Goal: Navigation & Orientation: Find specific page/section

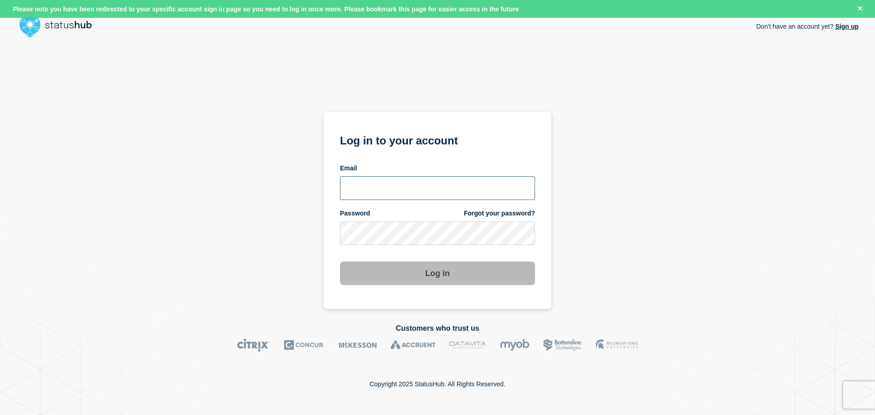
click at [426, 184] on input "email input" at bounding box center [437, 188] width 195 height 24
type input "[PERSON_NAME][EMAIL_ADDRESS][DOMAIN_NAME]"
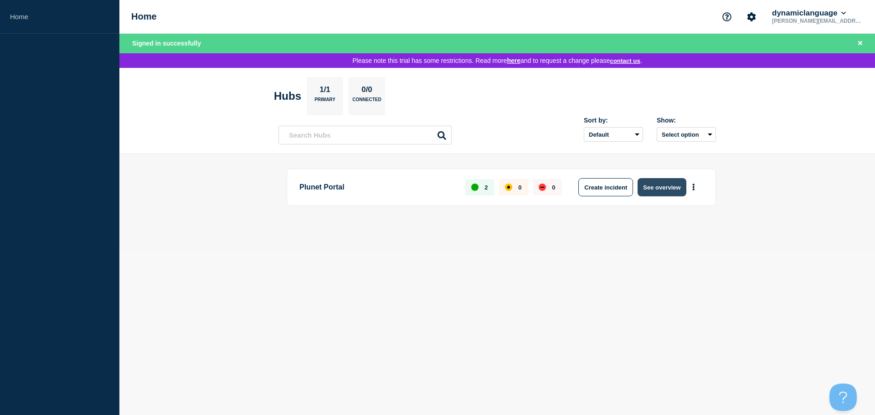
click at [662, 187] on button "See overview" at bounding box center [662, 187] width 48 height 18
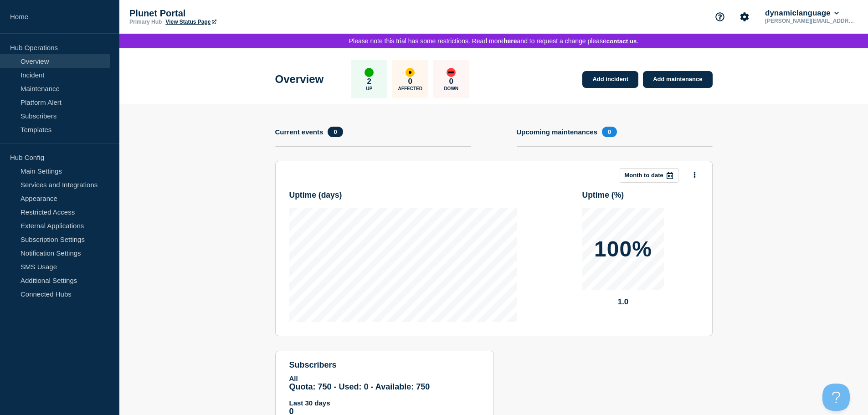
scroll to position [40, 0]
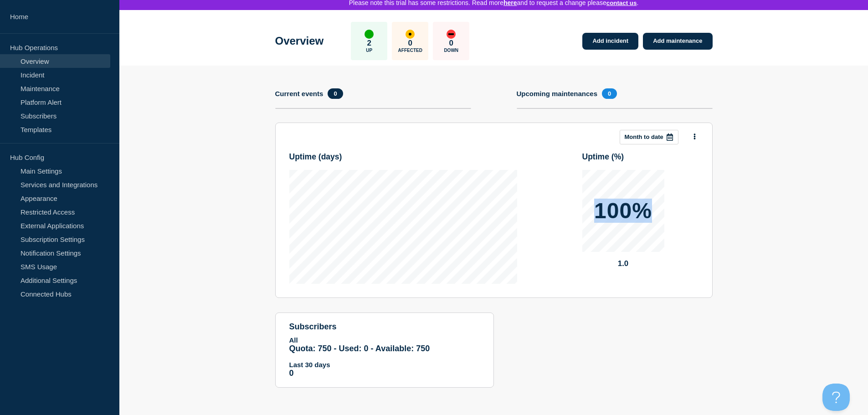
drag, startPoint x: 597, startPoint y: 211, endPoint x: 643, endPoint y: 212, distance: 45.6
click at [643, 212] on p "100%" at bounding box center [623, 211] width 58 height 22
click at [542, 157] on div "Uptime ( days ) Uptime ( % ) 100% 1.0" at bounding box center [493, 215] width 409 height 140
click at [696, 136] on button at bounding box center [695, 137] width 8 height 12
click at [744, 111] on section "Add incident Add maintenance Current events 0 Upcoming maintenances 0 This mont…" at bounding box center [493, 234] width 749 height 336
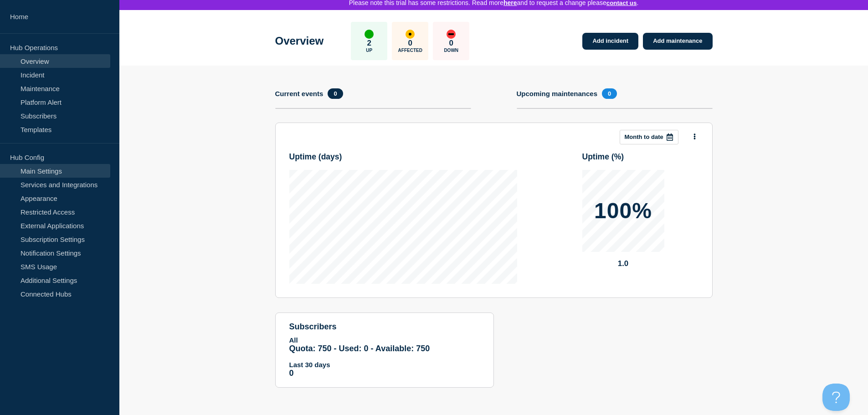
click at [48, 169] on link "Main Settings" at bounding box center [55, 171] width 110 height 14
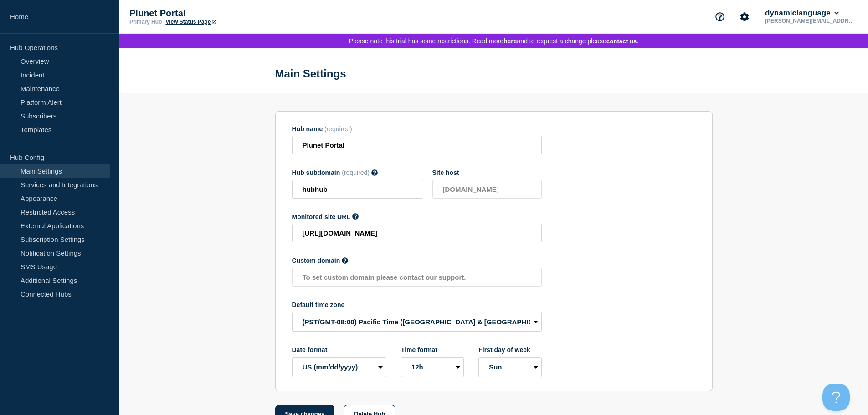
scroll to position [26, 0]
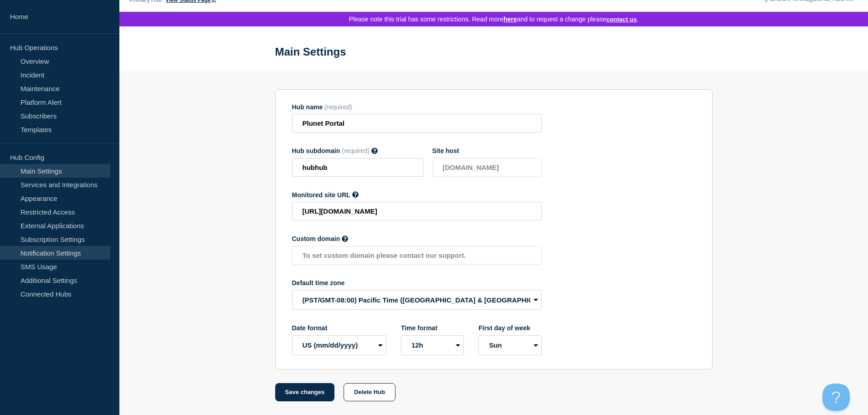
click at [31, 254] on link "Notification Settings" at bounding box center [55, 253] width 110 height 14
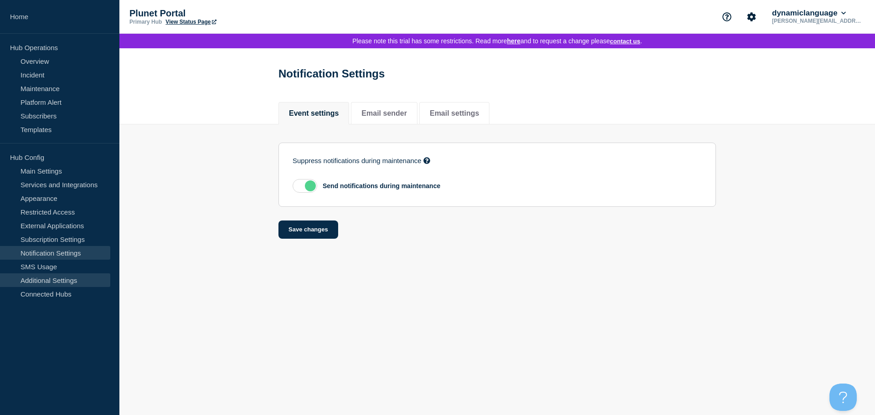
click at [43, 279] on link "Additional Settings" at bounding box center [55, 281] width 110 height 14
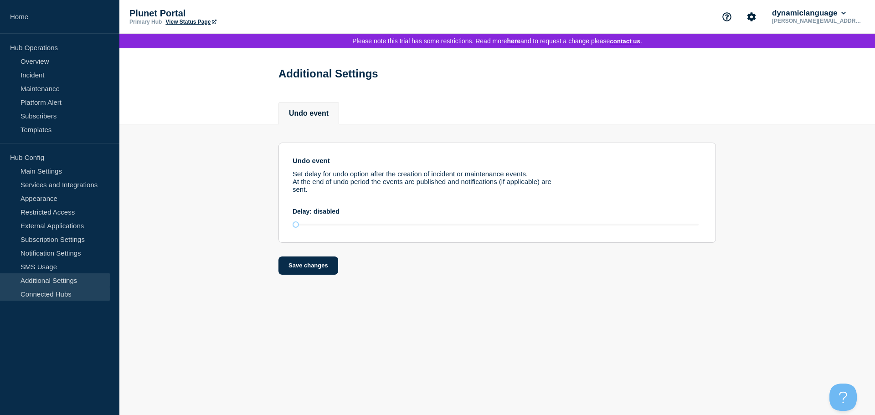
click at [42, 293] on link "Connected Hubs" at bounding box center [55, 294] width 110 height 14
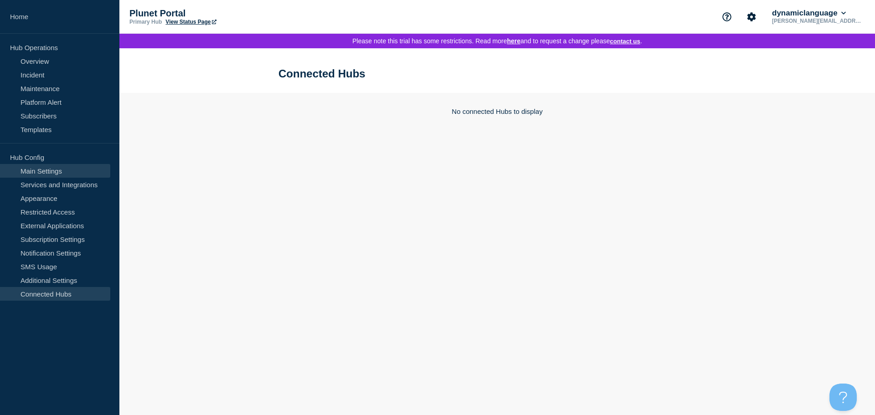
click at [39, 175] on link "Main Settings" at bounding box center [55, 171] width 110 height 14
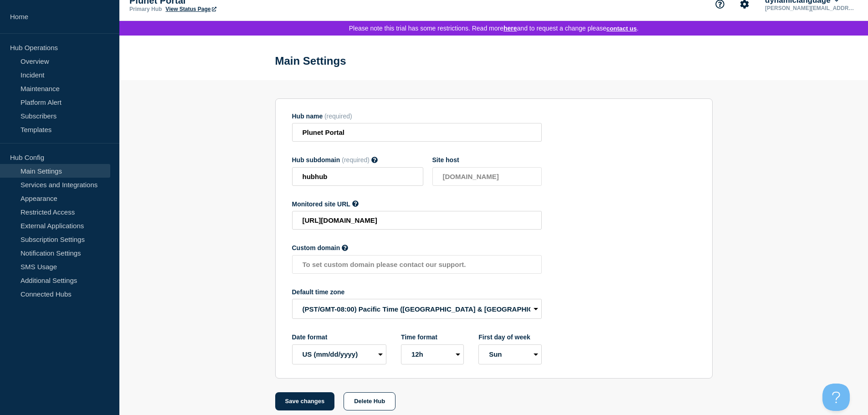
scroll to position [26, 0]
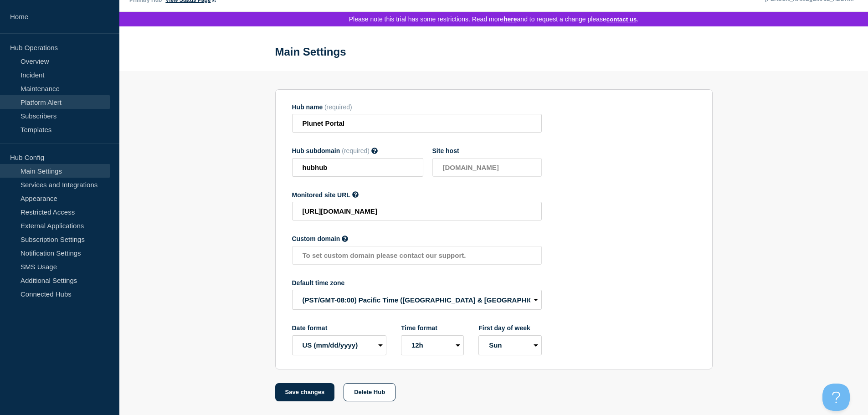
click at [46, 103] on link "Platform Alert" at bounding box center [55, 102] width 110 height 14
